Goal: Information Seeking & Learning: Learn about a topic

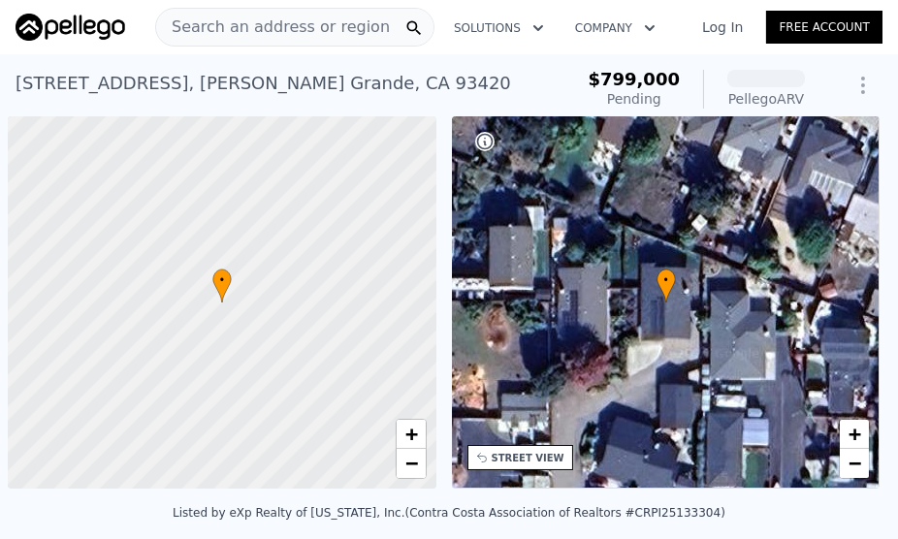
scroll to position [0, 8]
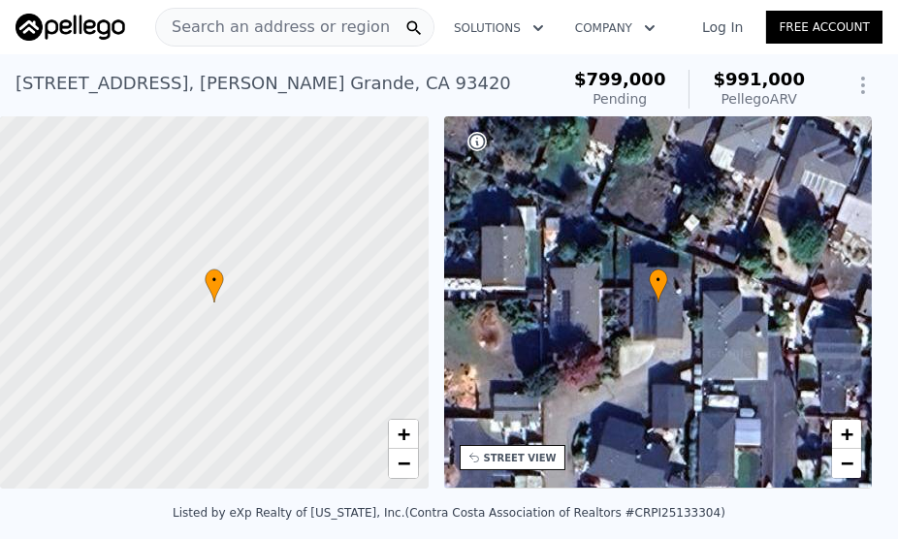
click at [296, 26] on span "Search an address or region" at bounding box center [273, 27] width 234 height 23
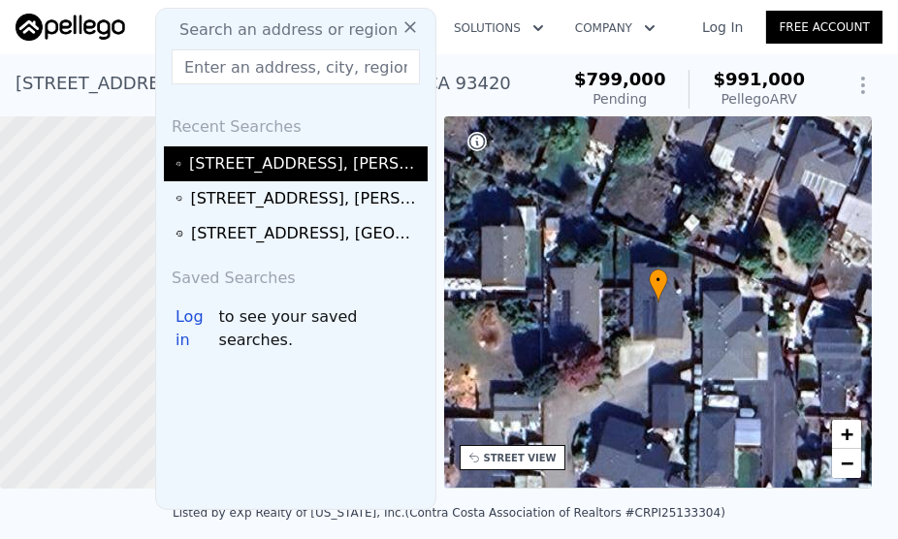
click at [275, 163] on div "[STREET_ADDRESS]" at bounding box center [305, 163] width 233 height 23
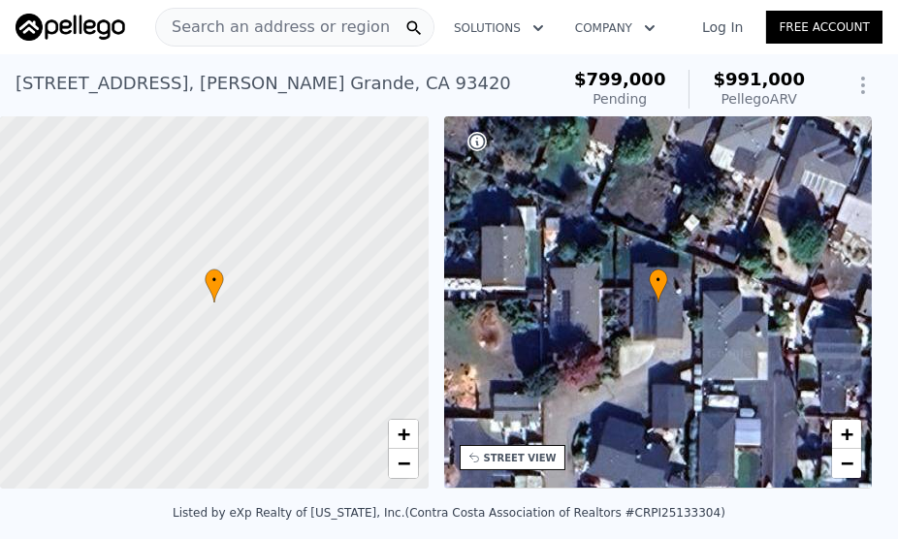
type input "3"
type input "1"
type input "1080"
type input "1477"
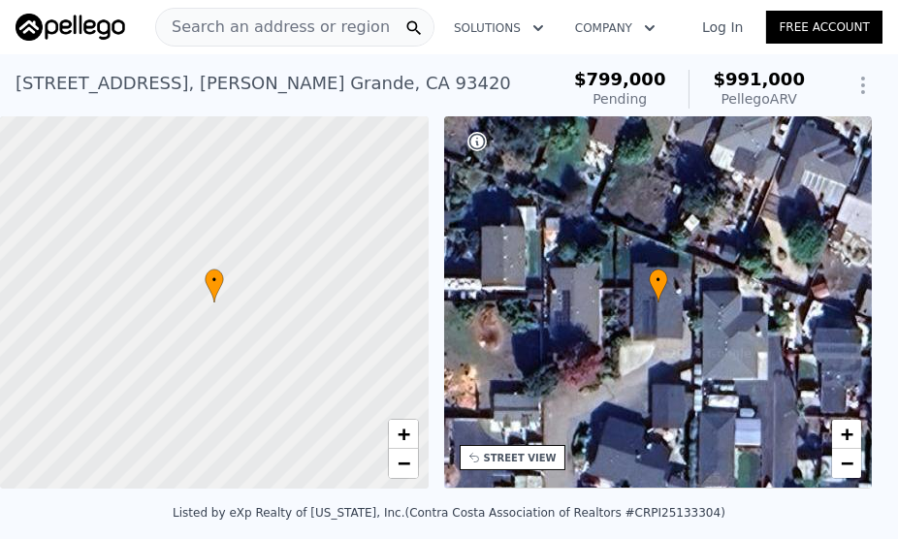
type input "4247"
type input "9000"
type input "$ 944,000"
type input "-$ 104,157"
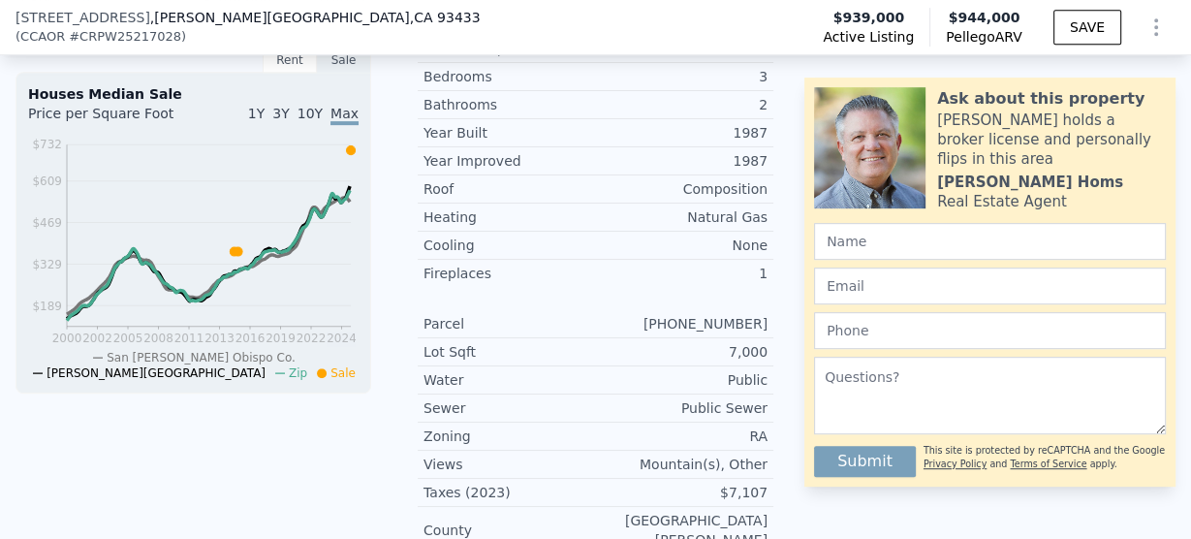
scroll to position [768, 0]
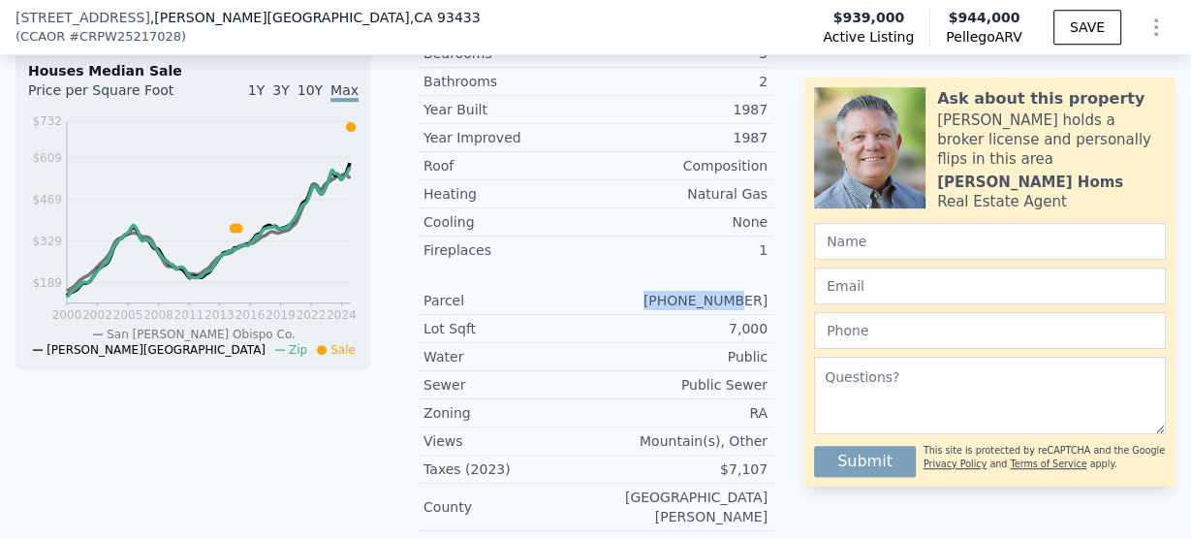
drag, startPoint x: 763, startPoint y: 307, endPoint x: 683, endPoint y: 318, distance: 80.2
click at [683, 315] on div "Parcel [PHONE_NUMBER]" at bounding box center [596, 301] width 356 height 28
copy div "[PHONE_NUMBER]"
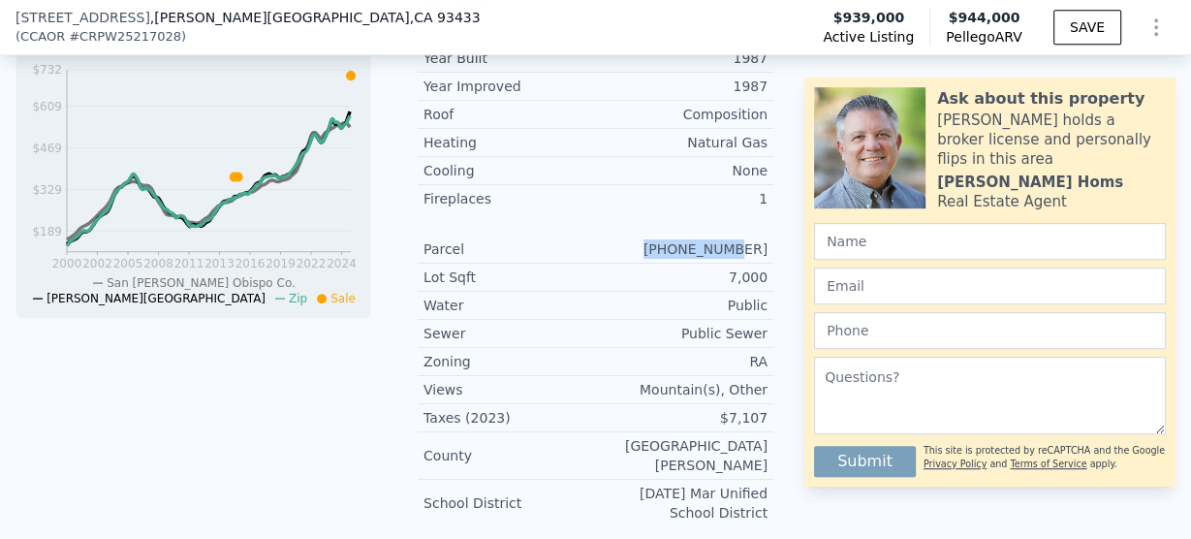
scroll to position [845, 0]
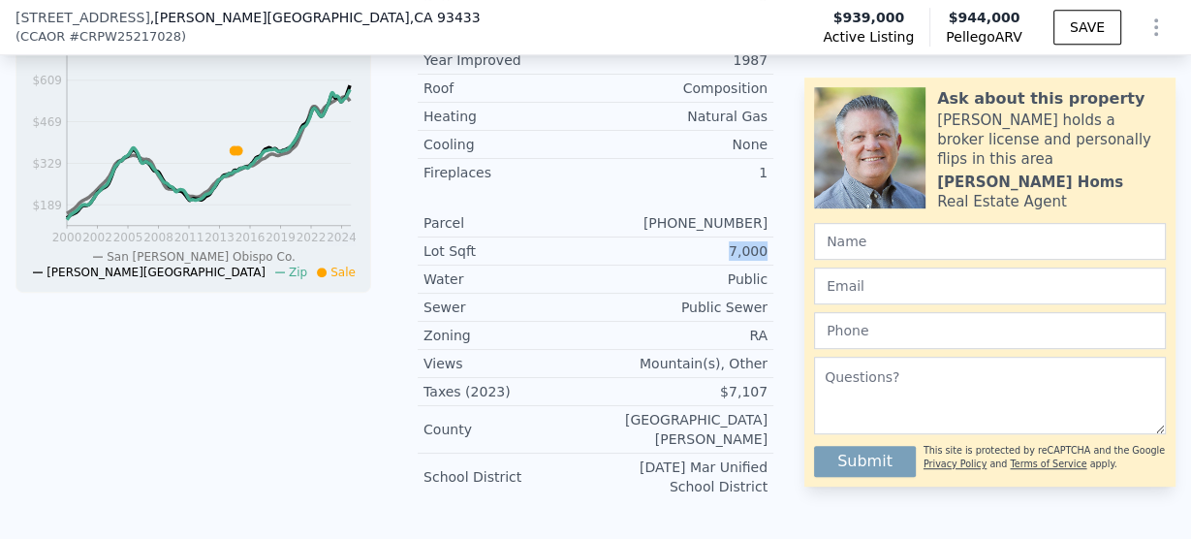
drag, startPoint x: 760, startPoint y: 258, endPoint x: 714, endPoint y: 258, distance: 46.5
click at [714, 258] on div "Lot Sqft 7,000" at bounding box center [596, 252] width 356 height 28
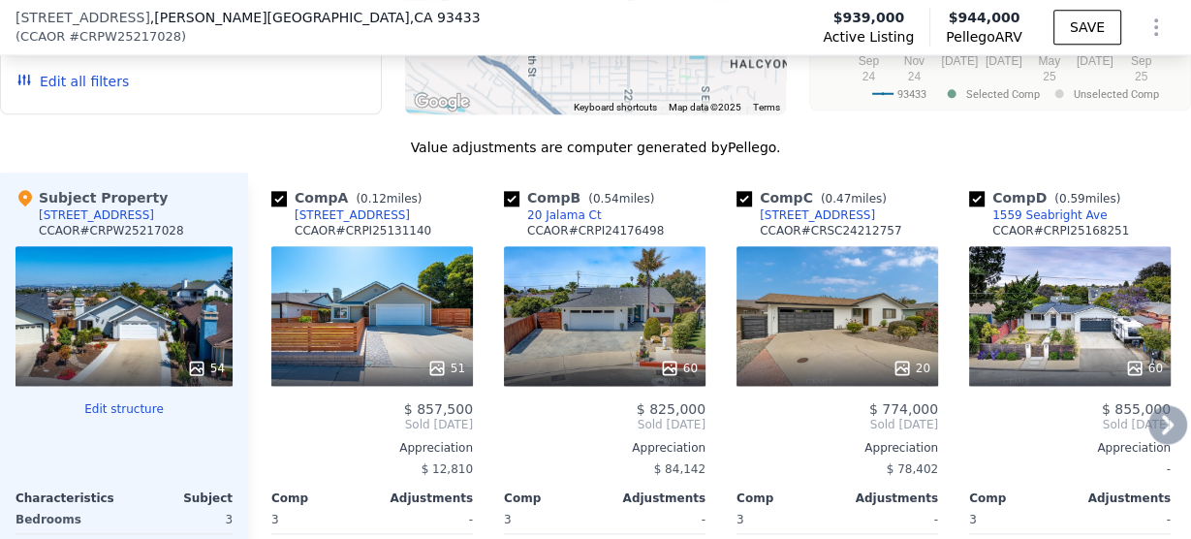
scroll to position [1388, 0]
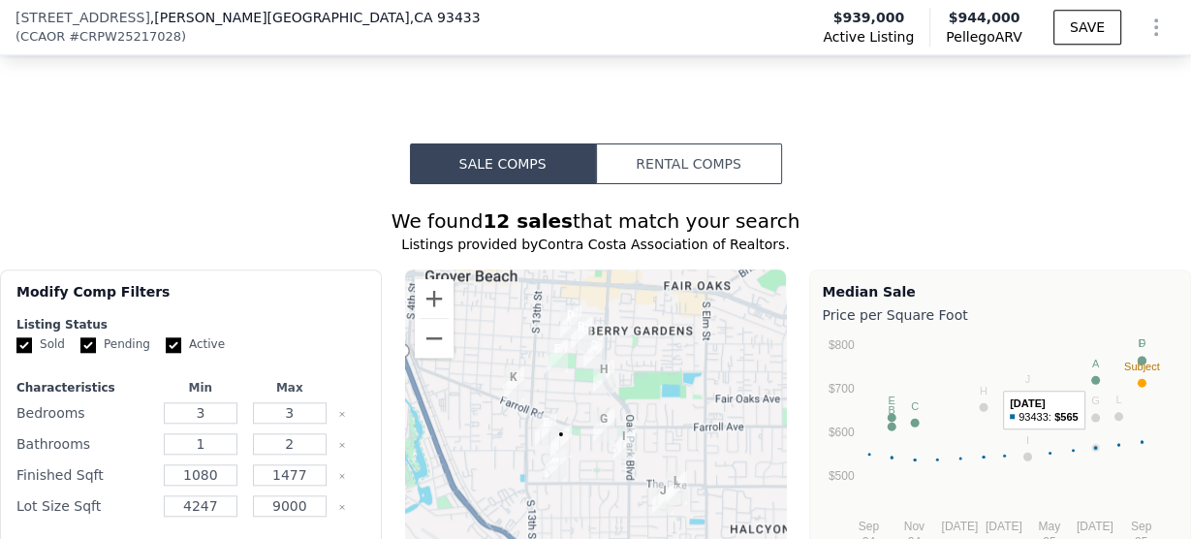
click at [897, 376] on circle "A chart." at bounding box center [1096, 380] width 9 height 9
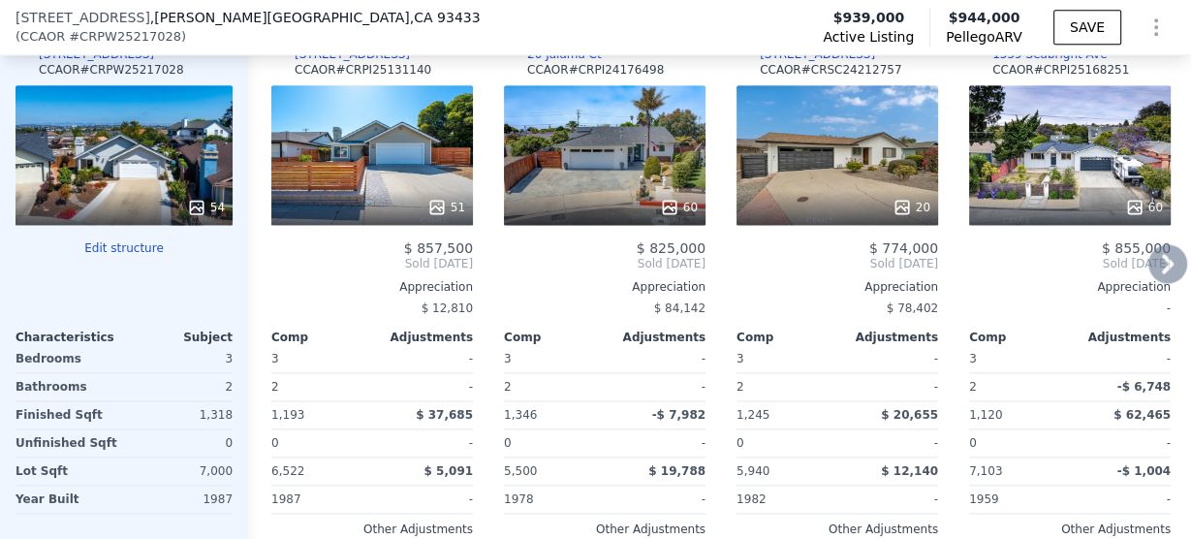
scroll to position [2009, 0]
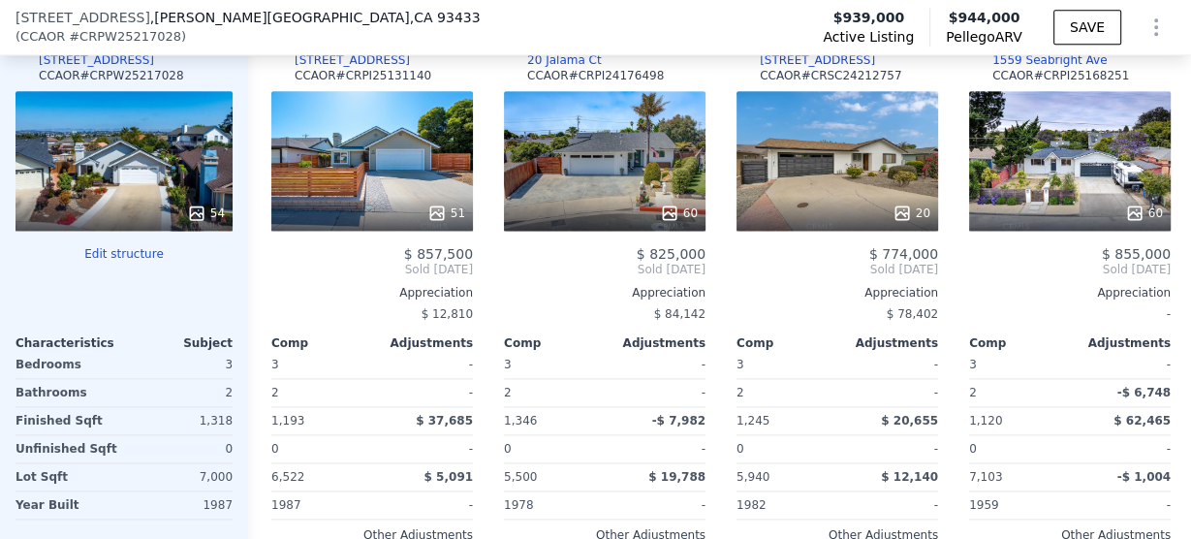
click at [672, 25] on div "[STREET_ADDRESS] ( CCAOR # CRPW25217028 ) Active Listing $939,000 Pellego ARV $…" at bounding box center [595, 27] width 1191 height 54
click at [897, 196] on div at bounding box center [1070, 213] width 202 height 35
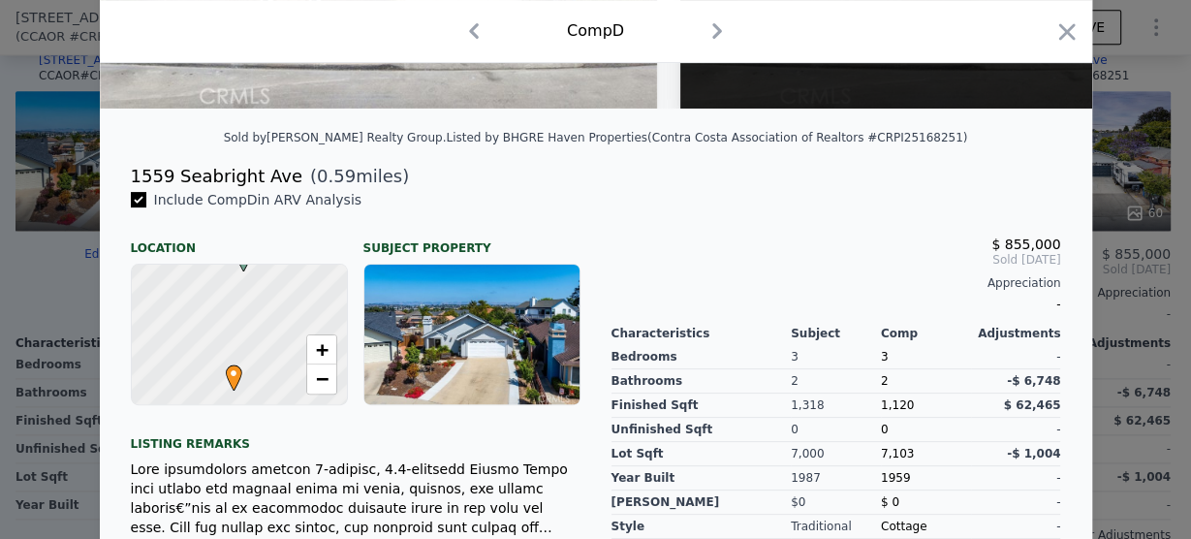
scroll to position [543, 0]
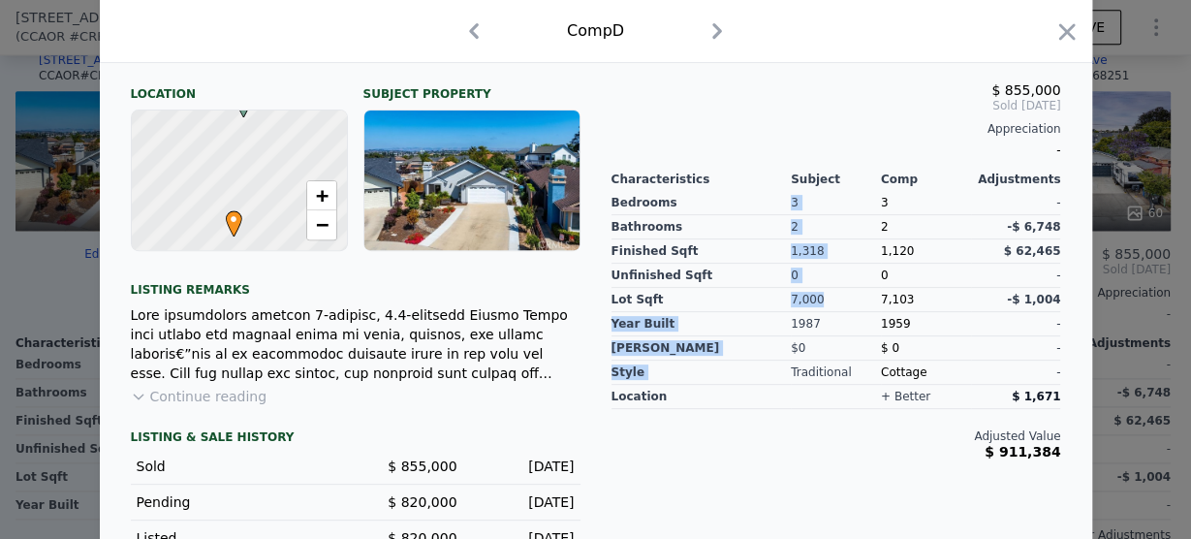
click at [772, 306] on div "Bedrooms Bathrooms Finished Sqft Unfinished Sqft Lot Sqft Year Built [PERSON_NA…" at bounding box center [837, 286] width 450 height 198
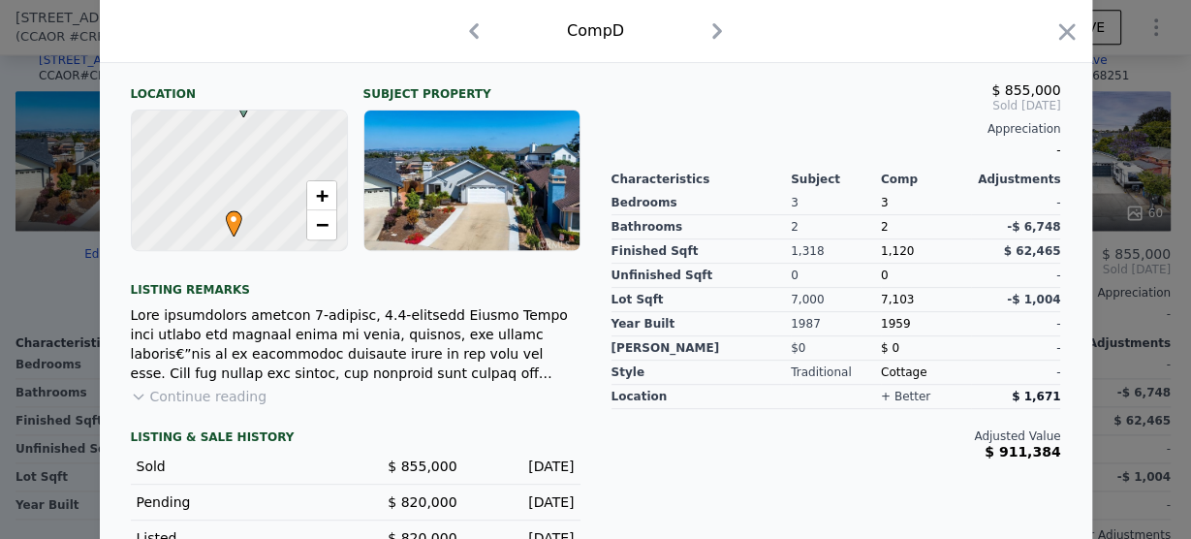
click at [884, 306] on span "7,103" at bounding box center [897, 300] width 33 height 14
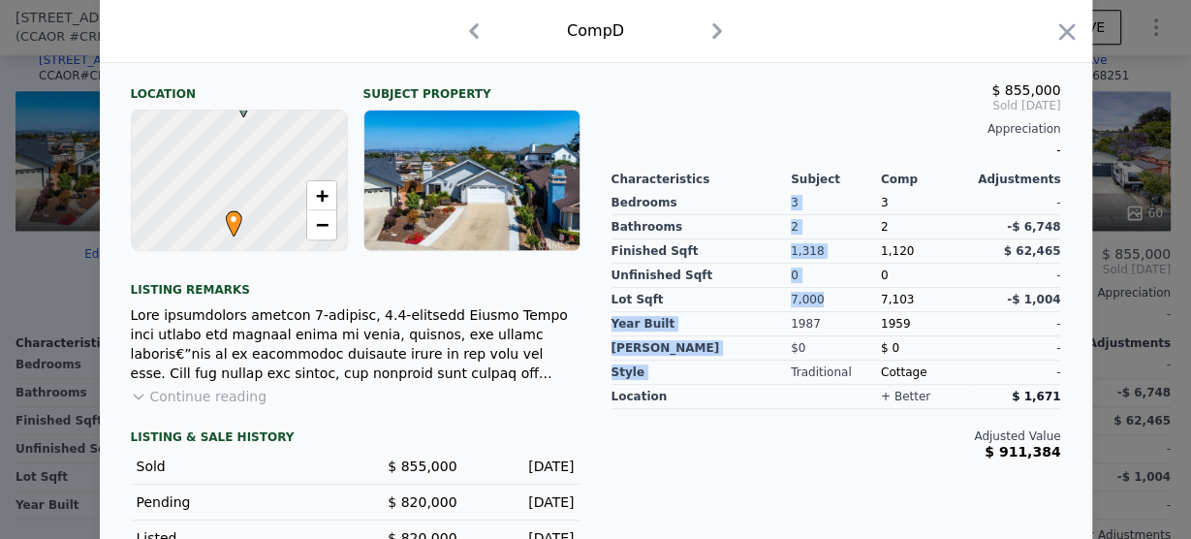
drag, startPoint x: 808, startPoint y: 307, endPoint x: 782, endPoint y: 309, distance: 25.3
click at [782, 309] on div "Bedrooms Bathrooms Finished Sqft Unfinished Sqft Lot Sqft Year Built [PERSON_NA…" at bounding box center [837, 286] width 450 height 198
click at [897, 29] on icon "button" at bounding box center [1067, 31] width 27 height 27
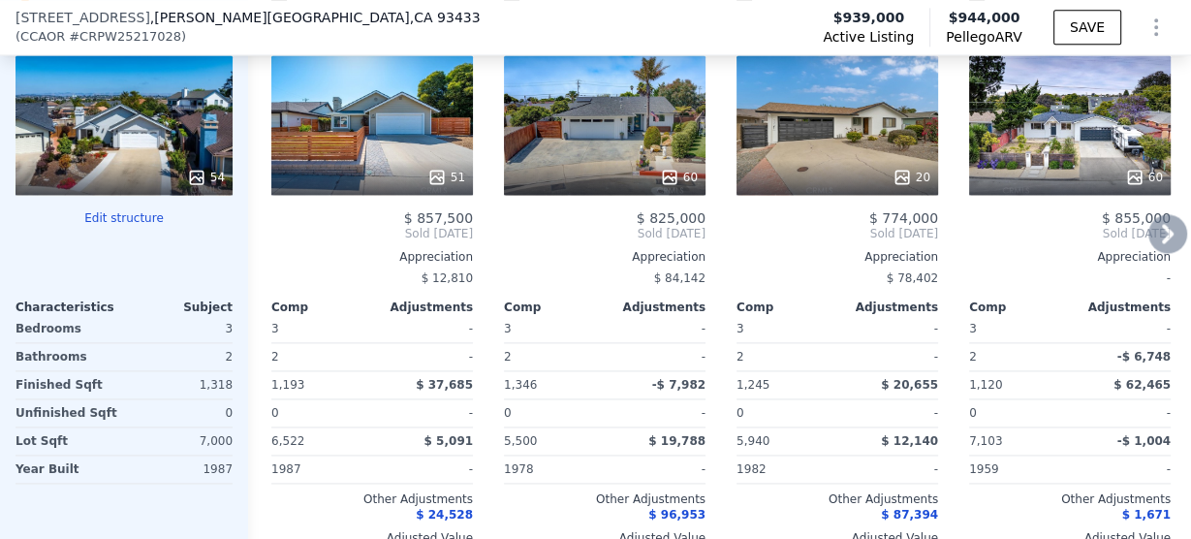
scroll to position [2009, 0]
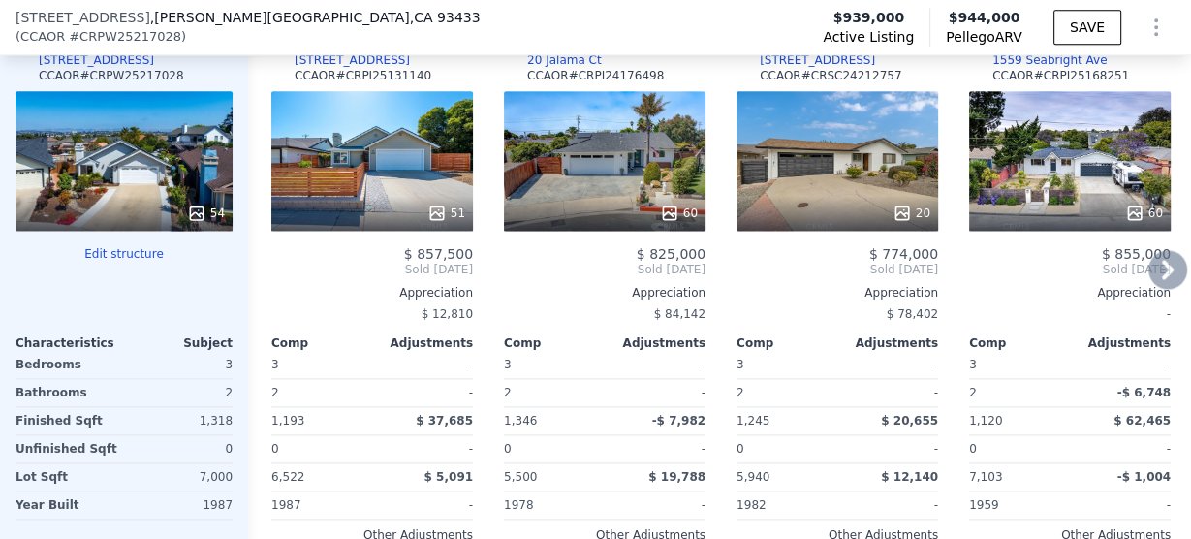
click at [867, 170] on div "20" at bounding box center [838, 161] width 202 height 140
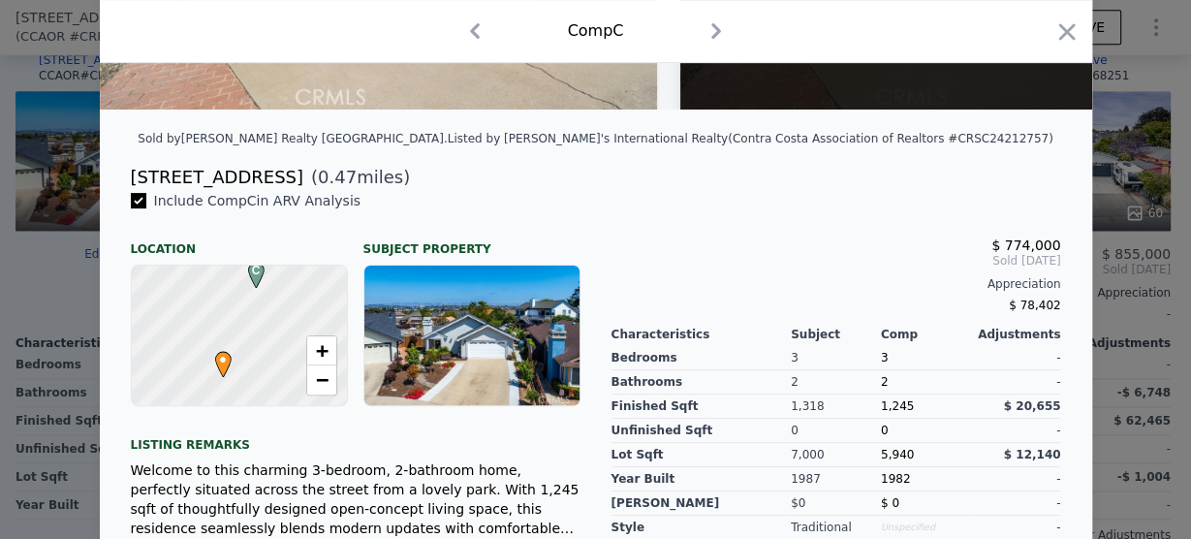
scroll to position [465, 0]
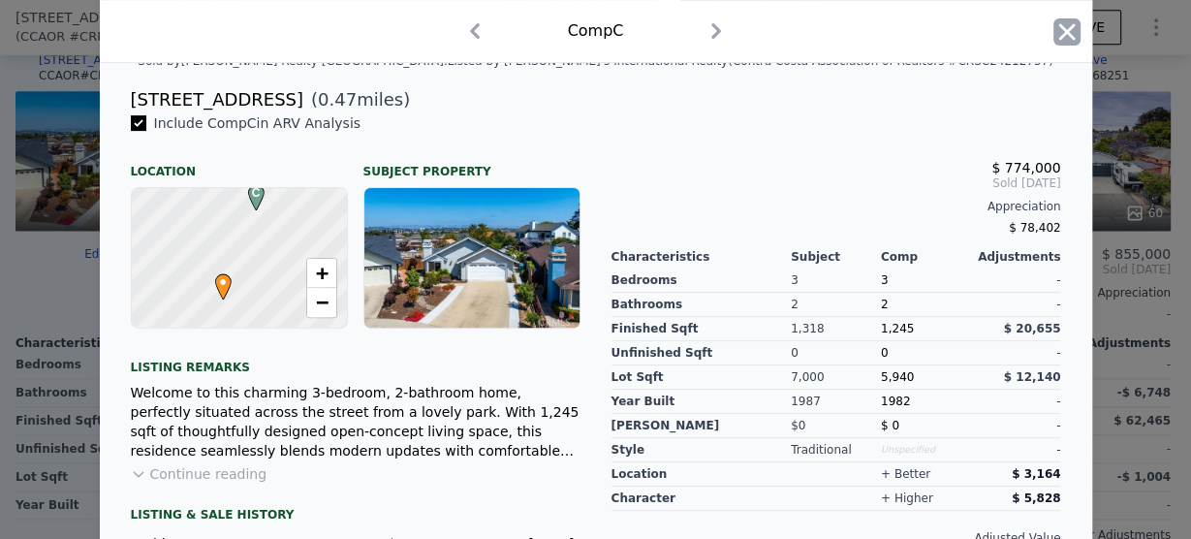
click at [897, 30] on icon "button" at bounding box center [1067, 31] width 16 height 16
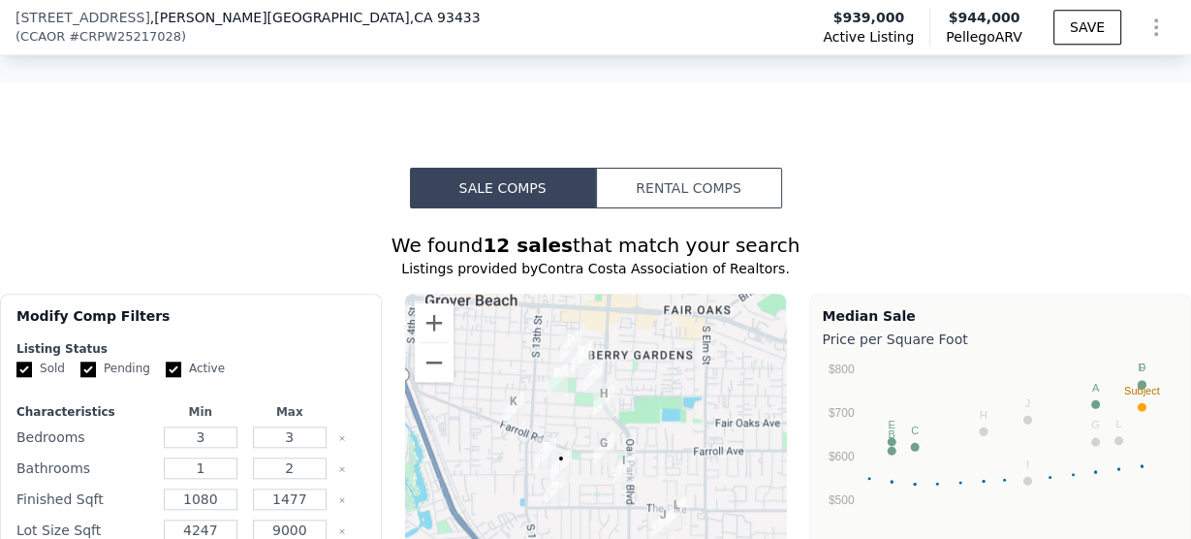
scroll to position [1156, 0]
